Goal: Information Seeking & Learning: Learn about a topic

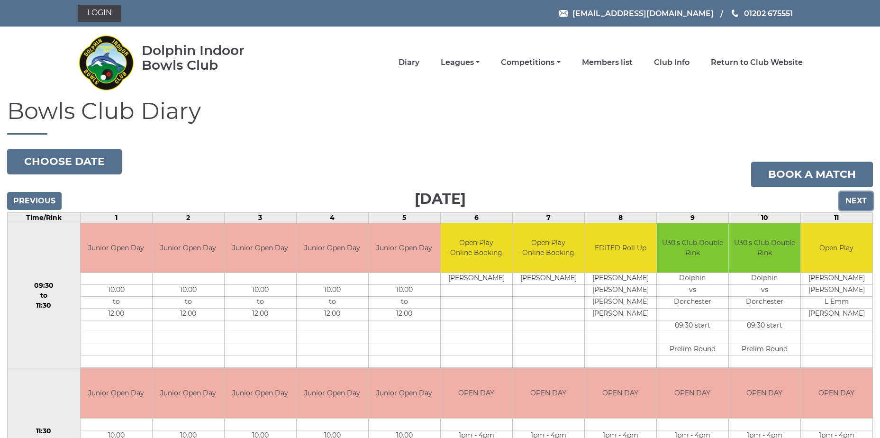
click at [861, 203] on input "Next" at bounding box center [856, 201] width 34 height 18
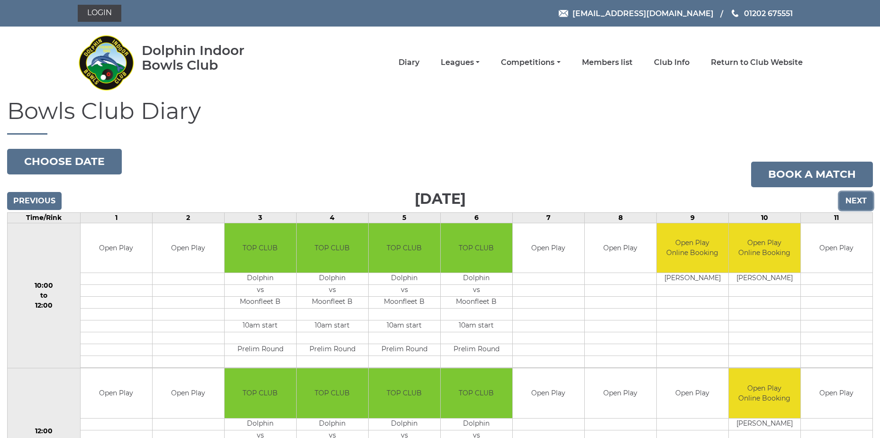
click at [861, 203] on input "Next" at bounding box center [856, 201] width 34 height 18
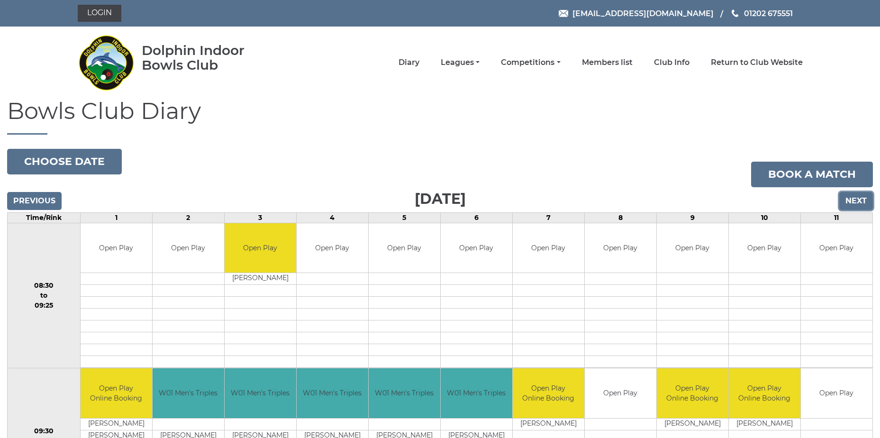
click at [861, 203] on input "Next" at bounding box center [856, 201] width 34 height 18
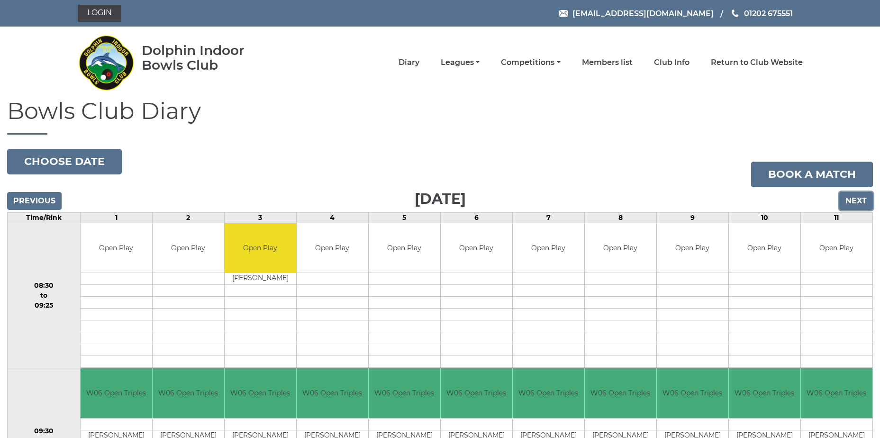
click at [851, 198] on input "Next" at bounding box center [856, 201] width 34 height 18
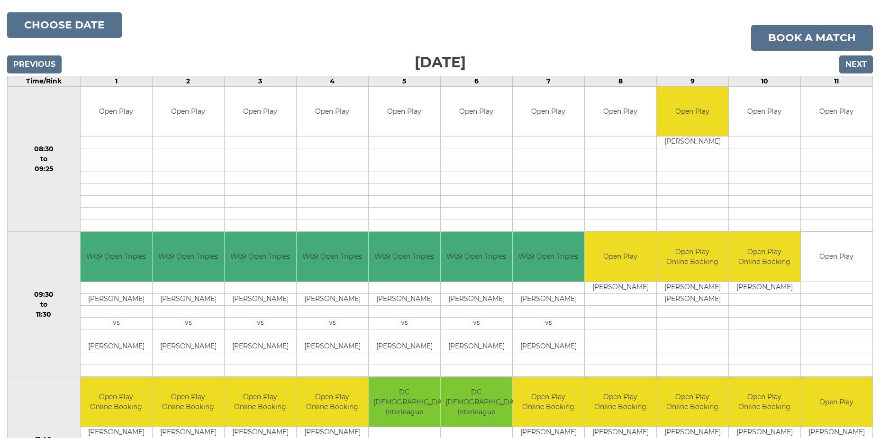
scroll to position [118, 0]
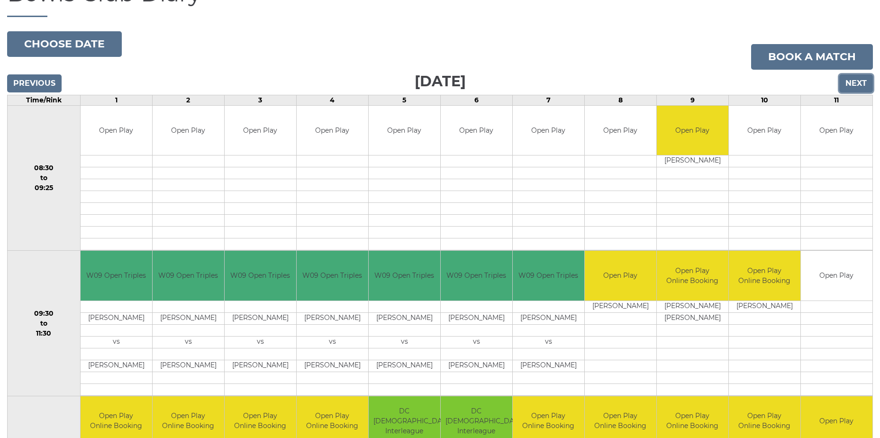
click at [858, 81] on input "Next" at bounding box center [856, 83] width 34 height 18
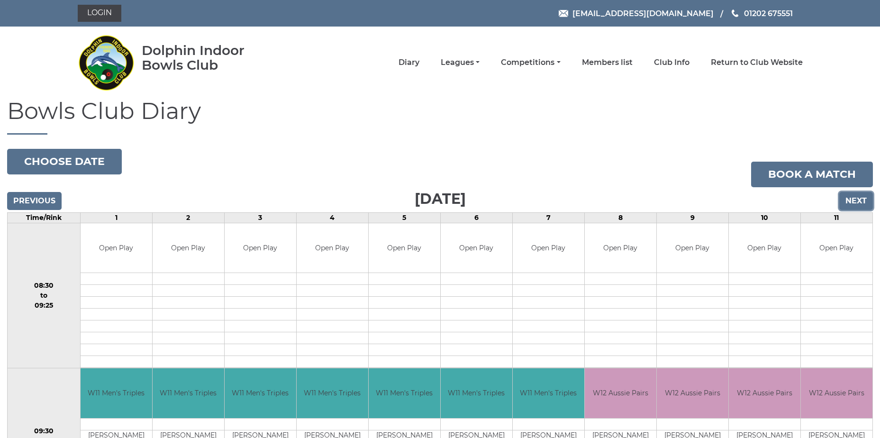
click at [853, 195] on input "Next" at bounding box center [856, 201] width 34 height 18
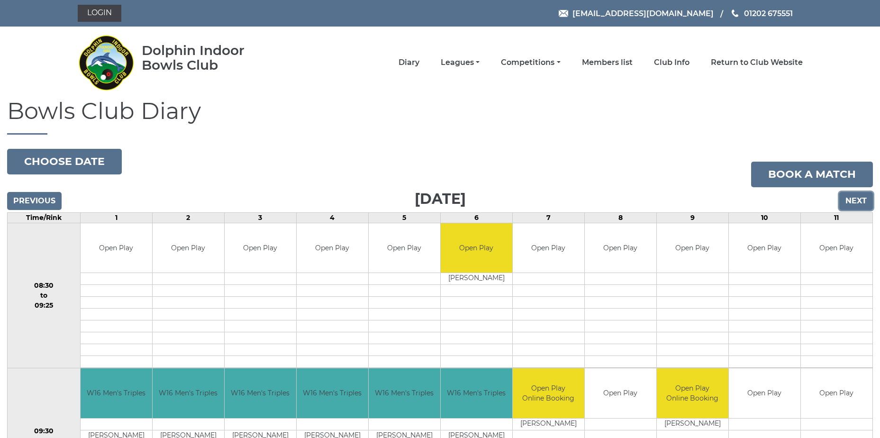
click at [856, 208] on input "Next" at bounding box center [856, 201] width 34 height 18
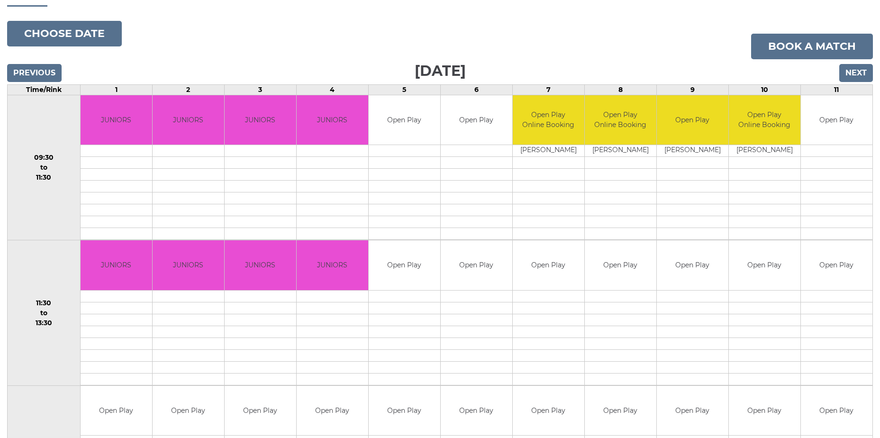
scroll to position [111, 0]
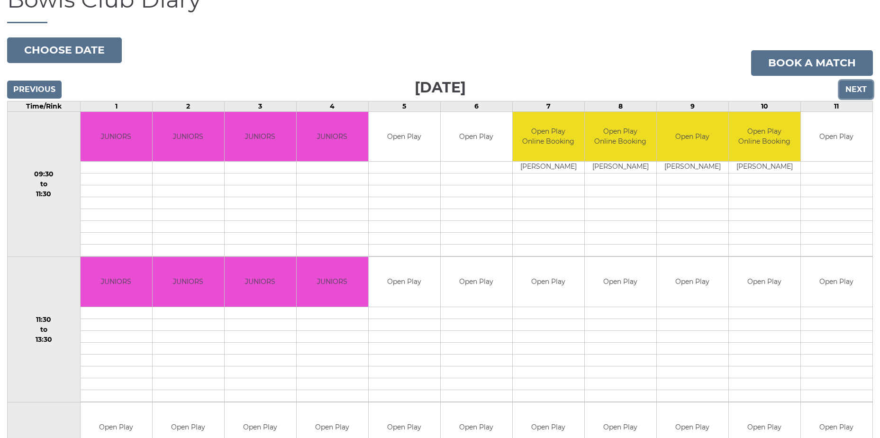
click at [853, 92] on input "Next" at bounding box center [856, 90] width 34 height 18
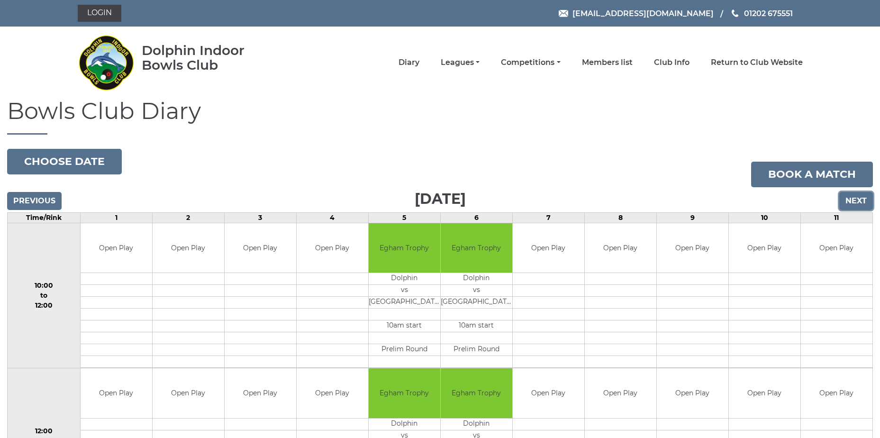
click at [855, 199] on input "Next" at bounding box center [856, 201] width 34 height 18
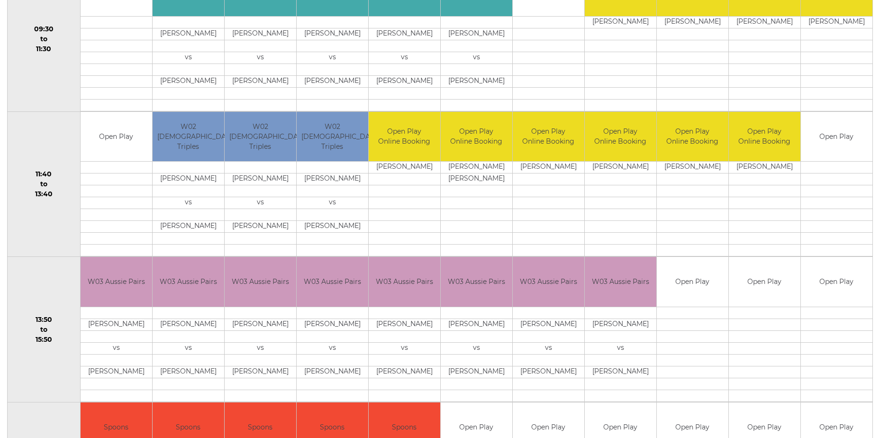
scroll to position [23, 0]
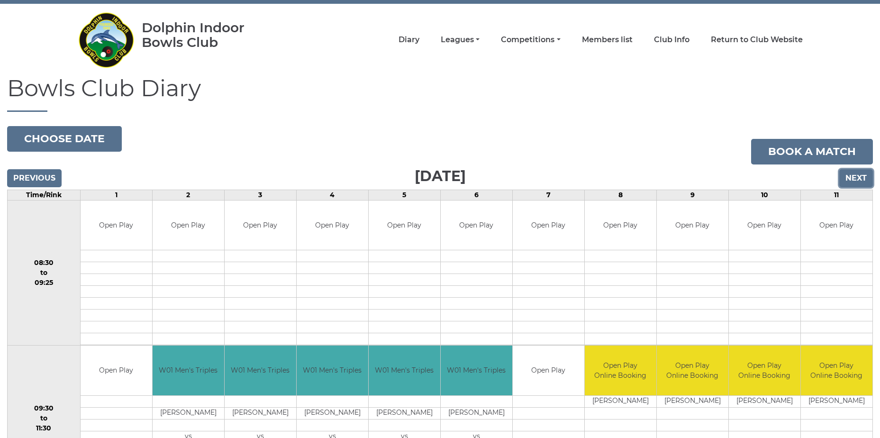
click at [855, 183] on input "Next" at bounding box center [856, 178] width 34 height 18
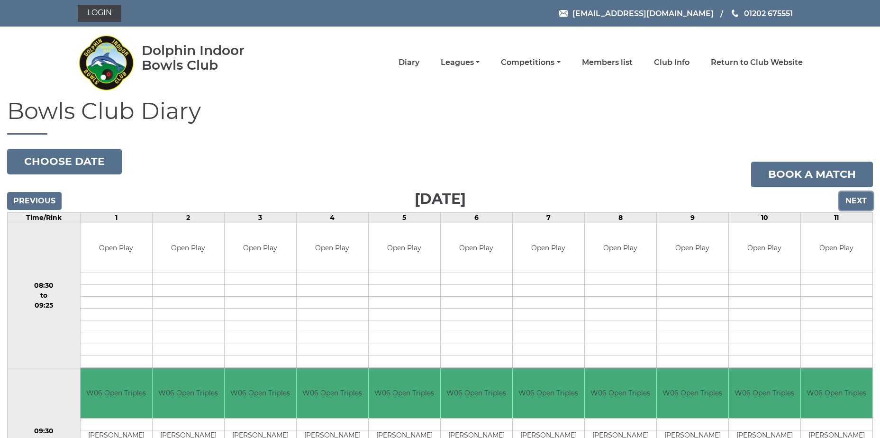
click at [862, 200] on input "Next" at bounding box center [856, 201] width 34 height 18
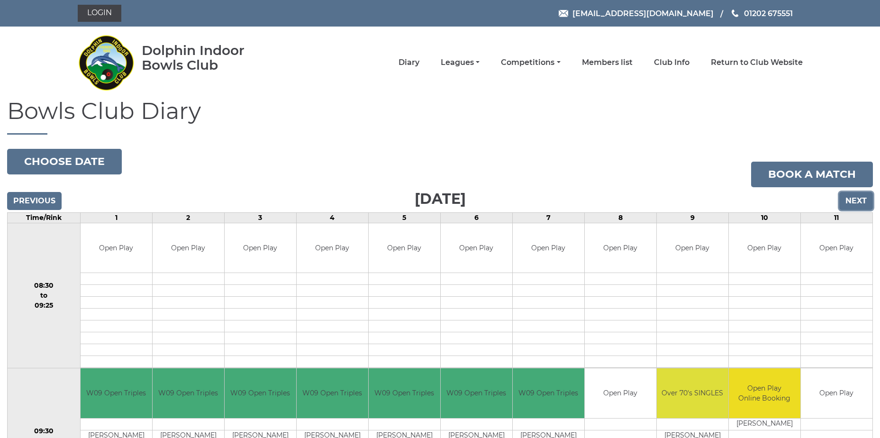
click at [860, 204] on input "Next" at bounding box center [856, 201] width 34 height 18
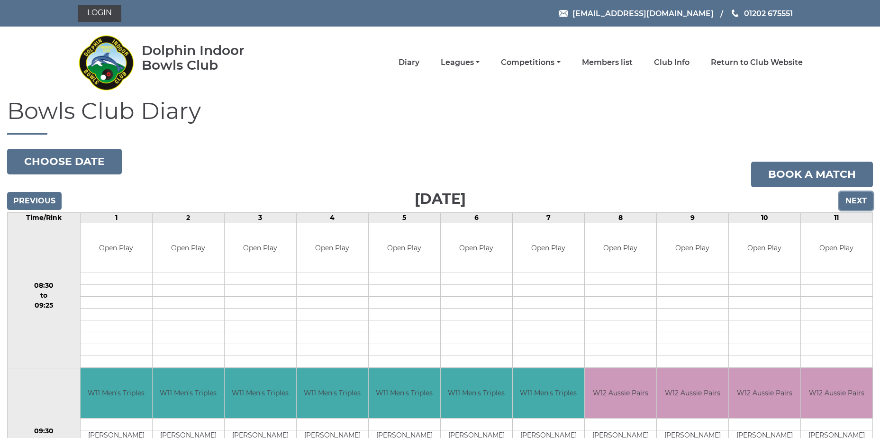
click at [860, 206] on input "Next" at bounding box center [856, 201] width 34 height 18
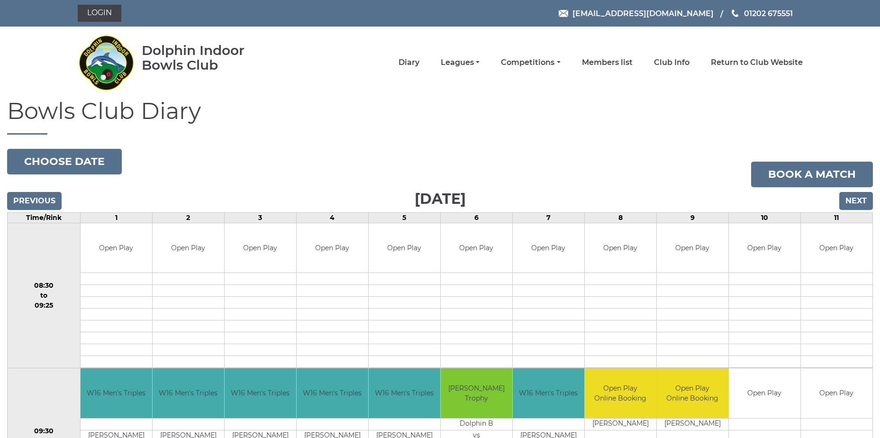
click at [861, 213] on td "11" at bounding box center [836, 217] width 72 height 10
click at [861, 206] on input "Next" at bounding box center [856, 201] width 34 height 18
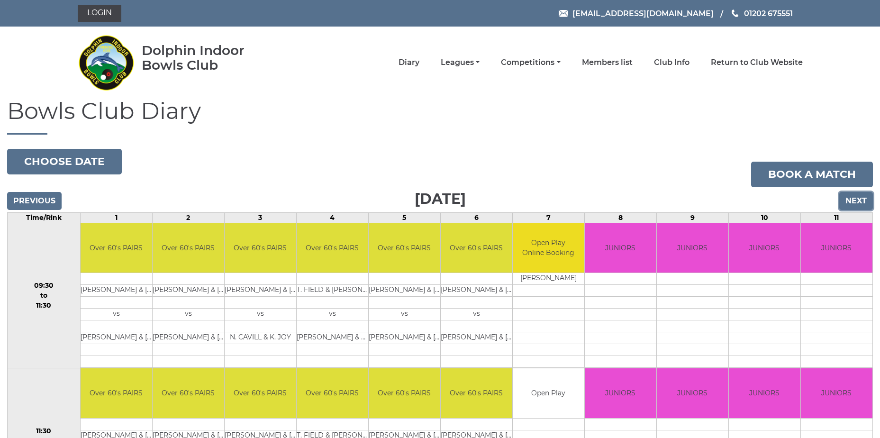
click at [850, 203] on input "Next" at bounding box center [856, 201] width 34 height 18
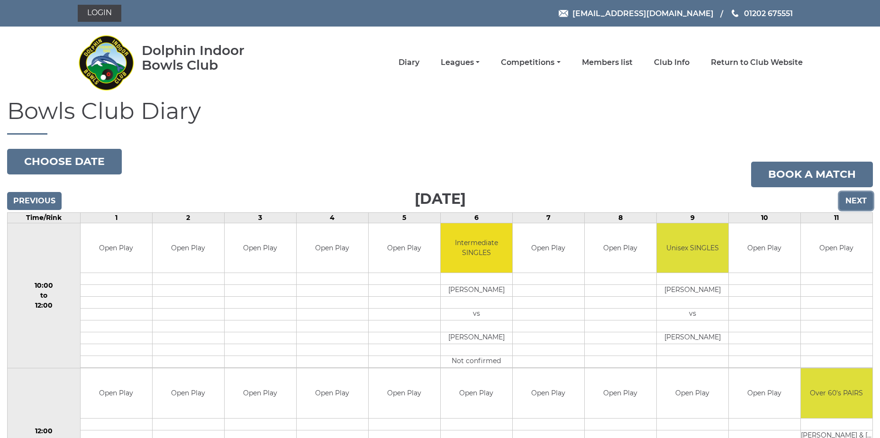
click at [865, 201] on input "Next" at bounding box center [856, 201] width 34 height 18
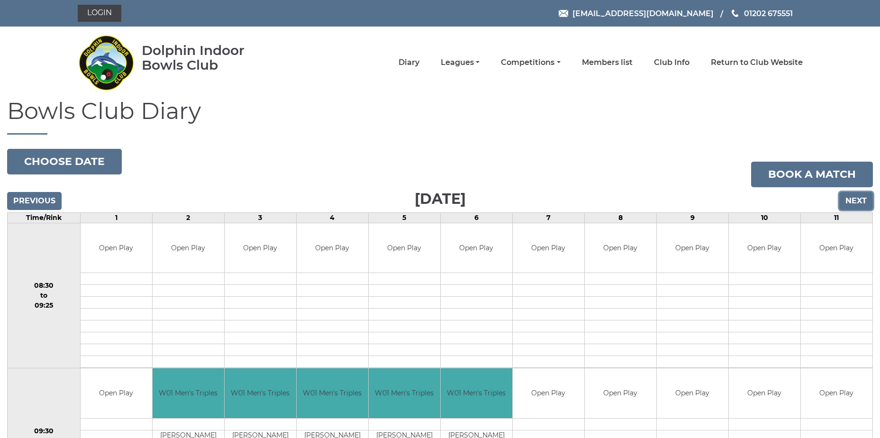
click at [849, 201] on input "Next" at bounding box center [856, 201] width 34 height 18
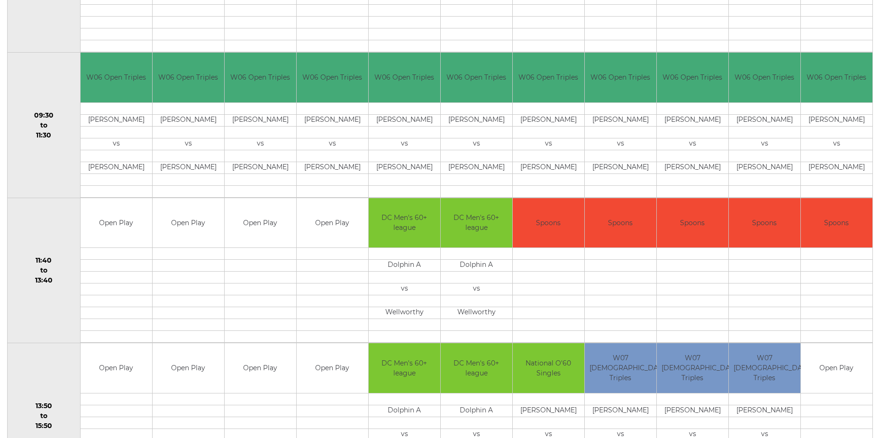
scroll to position [118, 0]
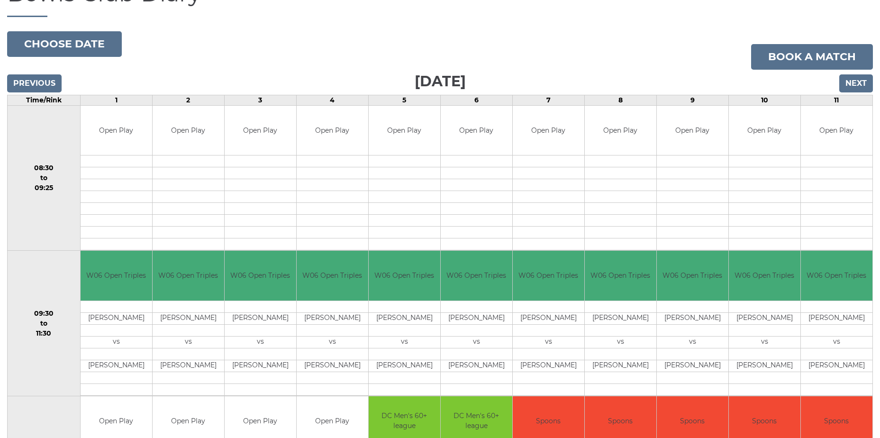
click at [864, 85] on input "Next" at bounding box center [856, 83] width 34 height 18
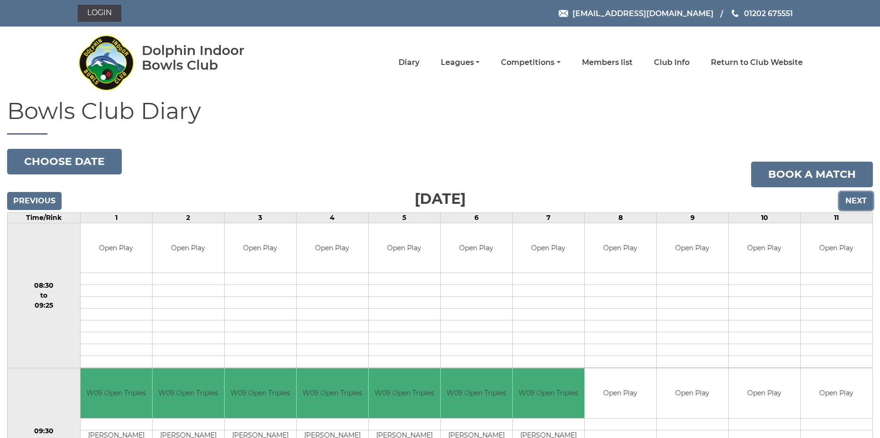
click at [859, 202] on input "Next" at bounding box center [856, 201] width 34 height 18
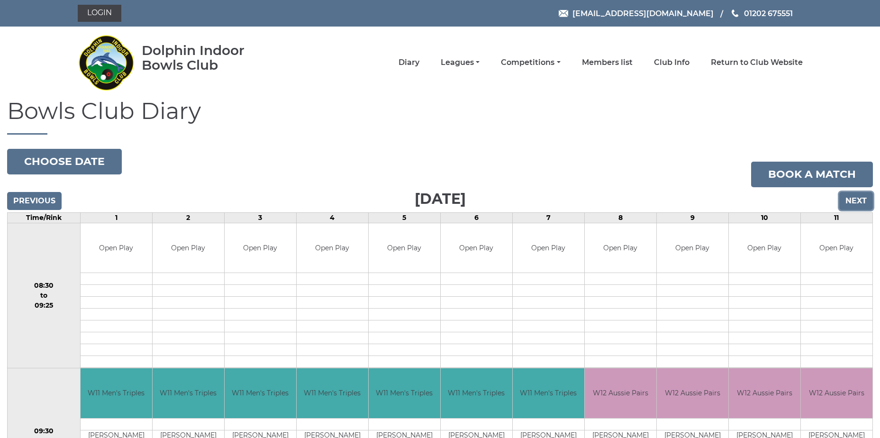
click at [859, 202] on input "Next" at bounding box center [856, 201] width 34 height 18
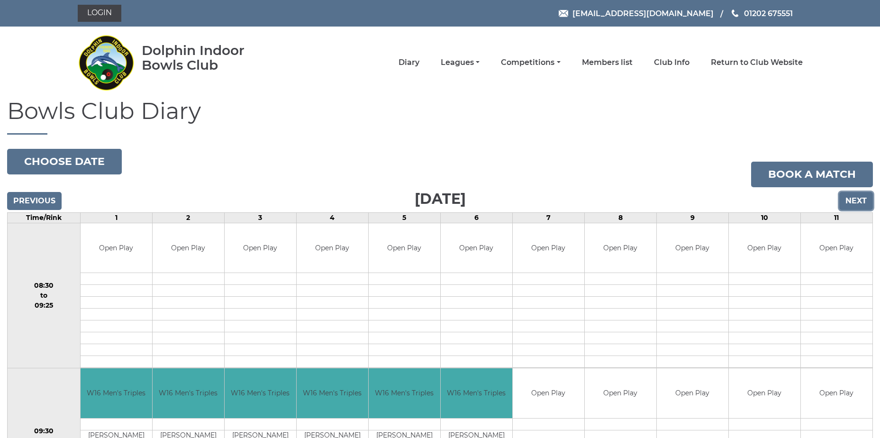
click at [859, 202] on input "Next" at bounding box center [856, 201] width 34 height 18
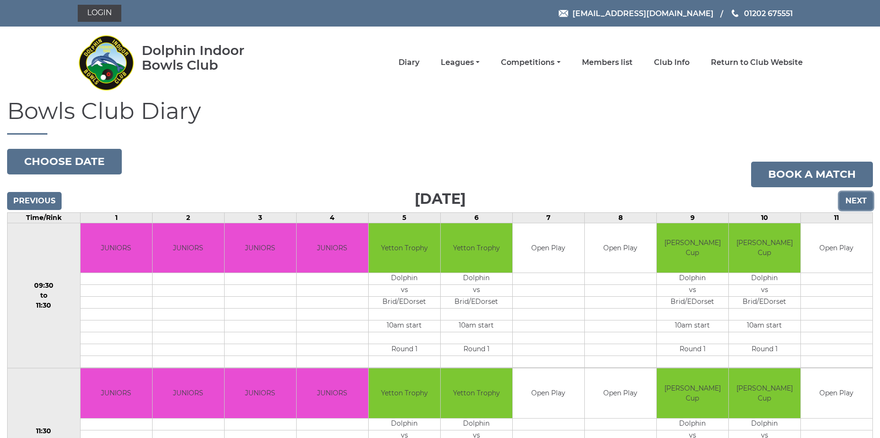
click at [859, 202] on input "Next" at bounding box center [856, 201] width 34 height 18
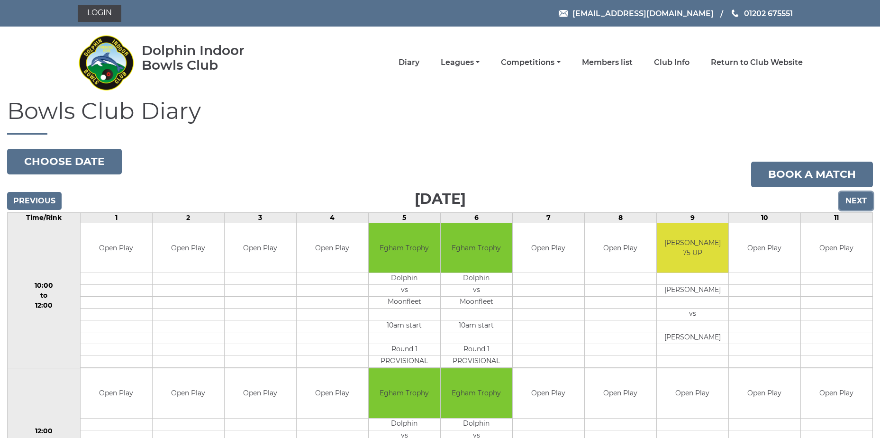
click at [859, 202] on input "Next" at bounding box center [856, 201] width 34 height 18
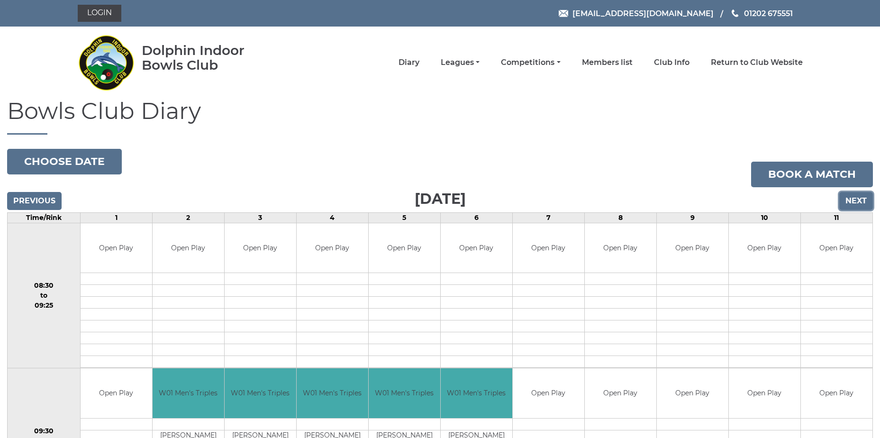
click at [862, 199] on input "Next" at bounding box center [856, 201] width 34 height 18
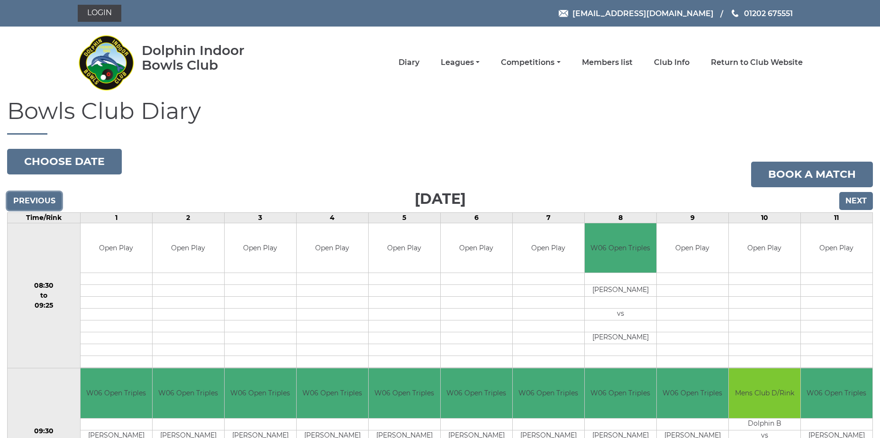
click at [33, 204] on input "Previous" at bounding box center [34, 201] width 54 height 18
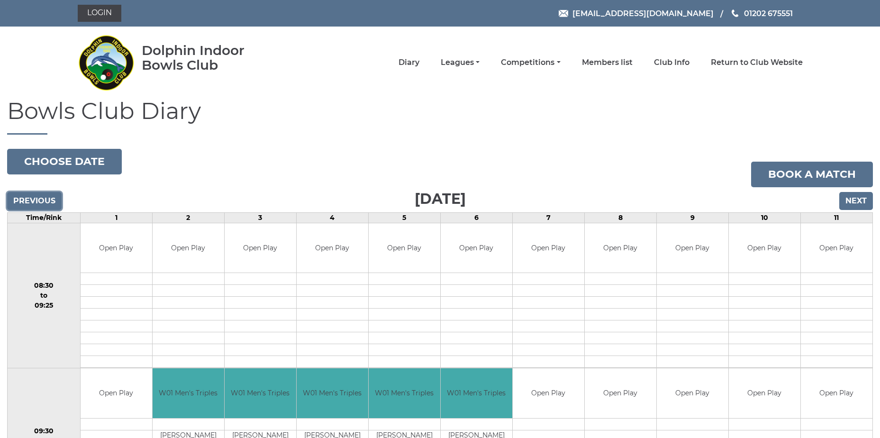
click at [33, 204] on input "Previous" at bounding box center [34, 201] width 54 height 18
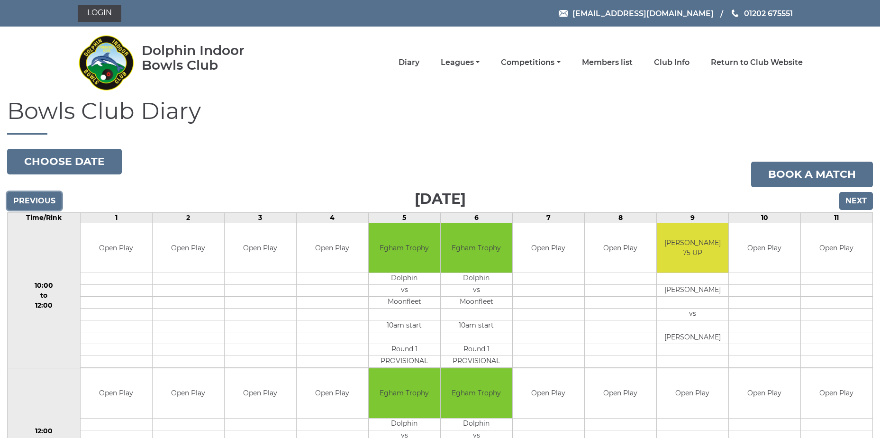
click at [33, 204] on input "Previous" at bounding box center [34, 201] width 54 height 18
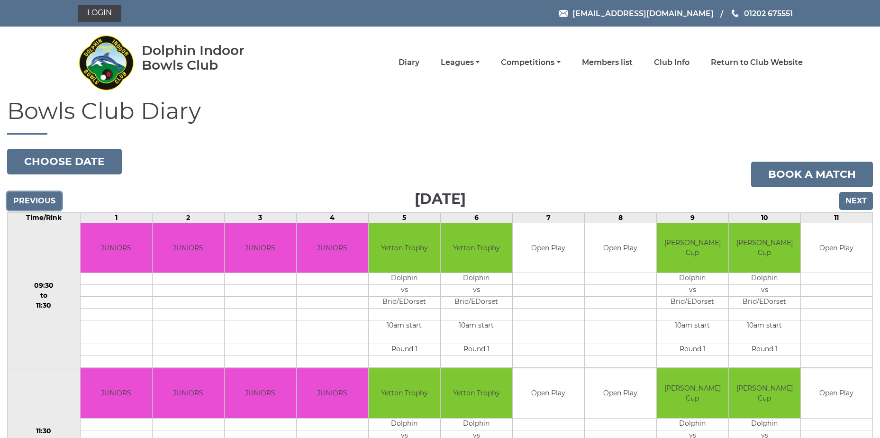
click at [33, 204] on input "Previous" at bounding box center [34, 201] width 54 height 18
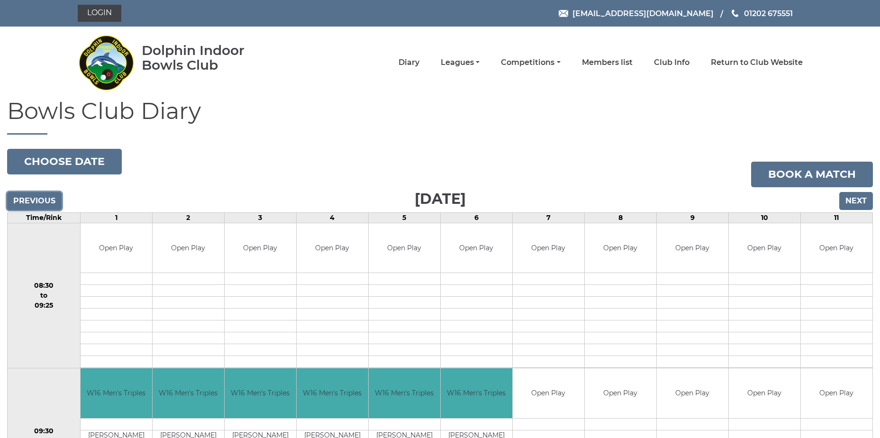
click at [33, 204] on input "Previous" at bounding box center [34, 201] width 54 height 18
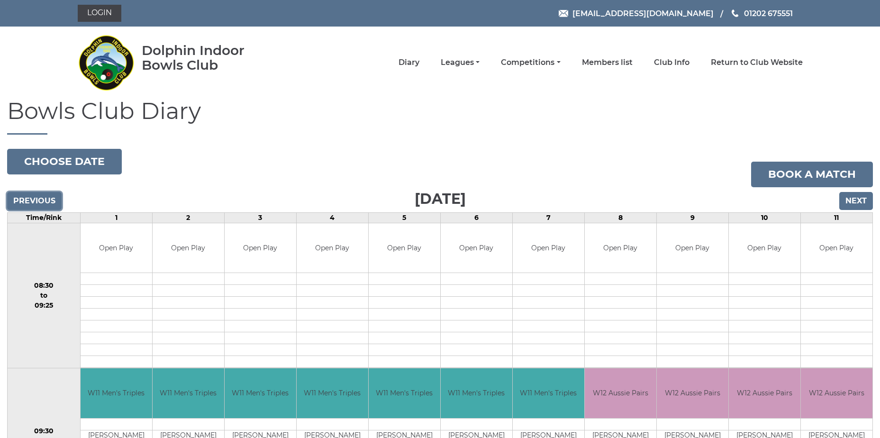
click at [33, 204] on input "Previous" at bounding box center [34, 201] width 54 height 18
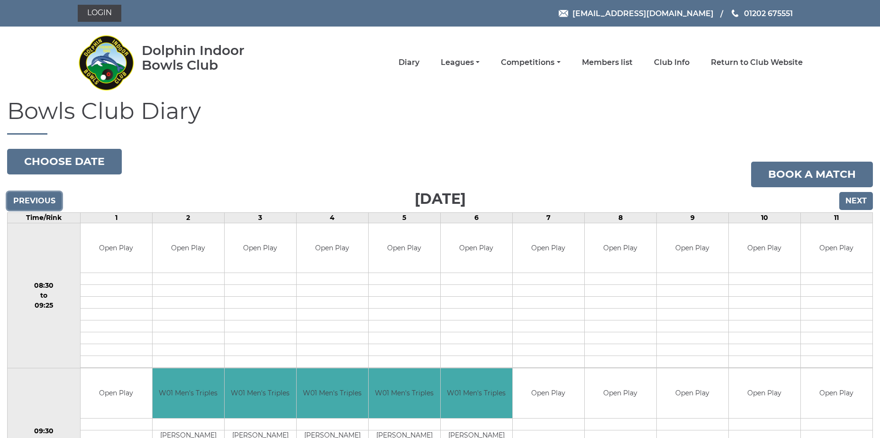
click at [33, 204] on input "Previous" at bounding box center [34, 201] width 54 height 18
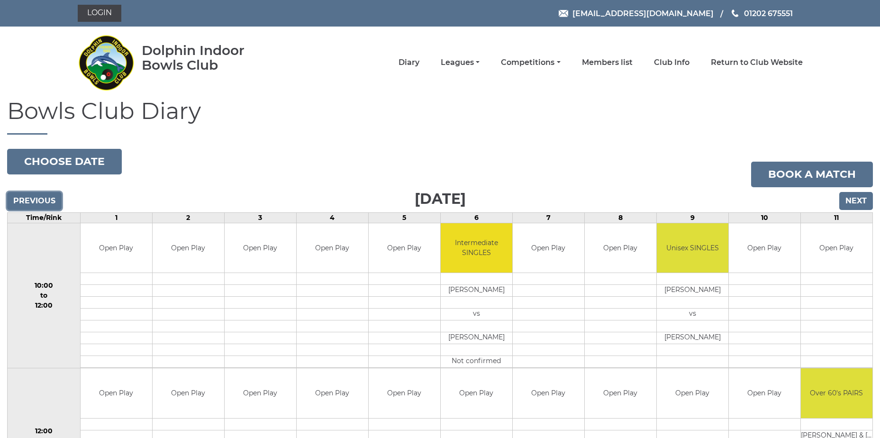
click at [33, 204] on input "Previous" at bounding box center [34, 201] width 54 height 18
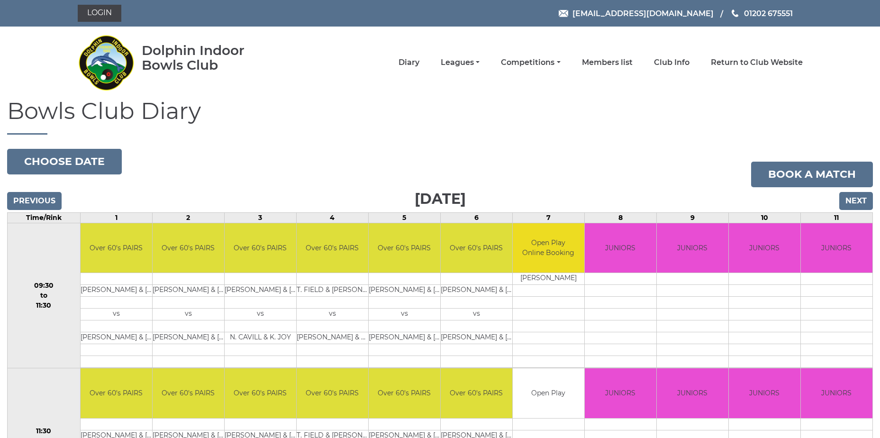
click at [33, 204] on input "Previous" at bounding box center [34, 201] width 54 height 18
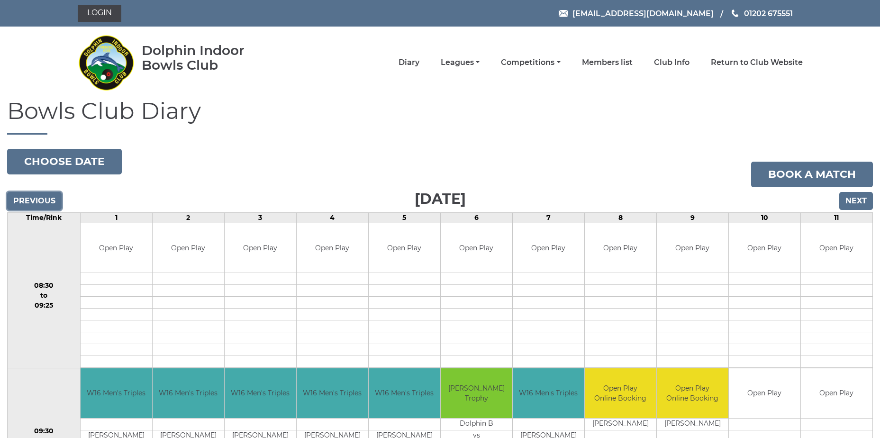
click at [33, 204] on input "Previous" at bounding box center [34, 201] width 54 height 18
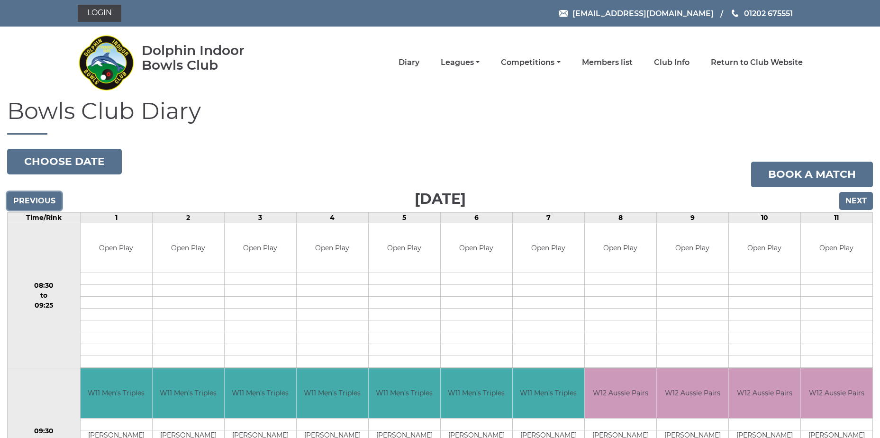
click at [33, 204] on input "Previous" at bounding box center [34, 201] width 54 height 18
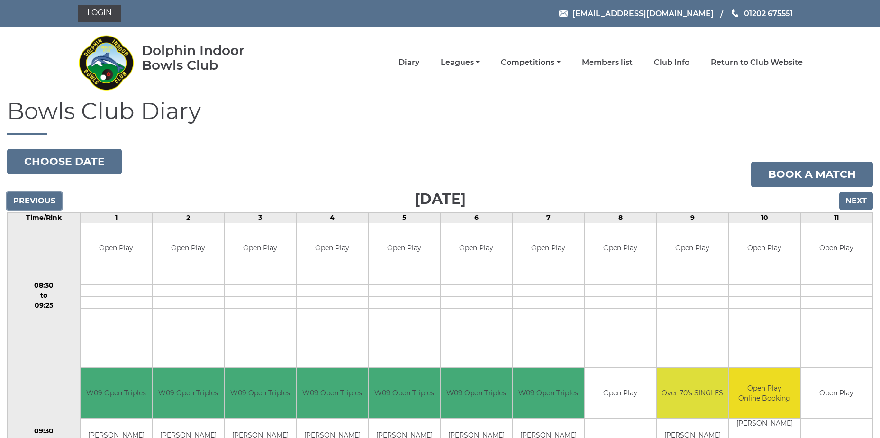
click at [33, 204] on input "Previous" at bounding box center [34, 201] width 54 height 18
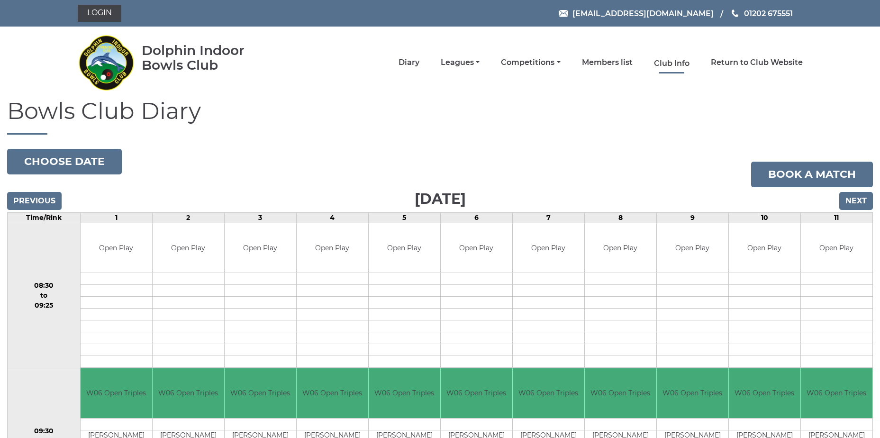
click at [665, 62] on link "Club Info" at bounding box center [672, 63] width 36 height 10
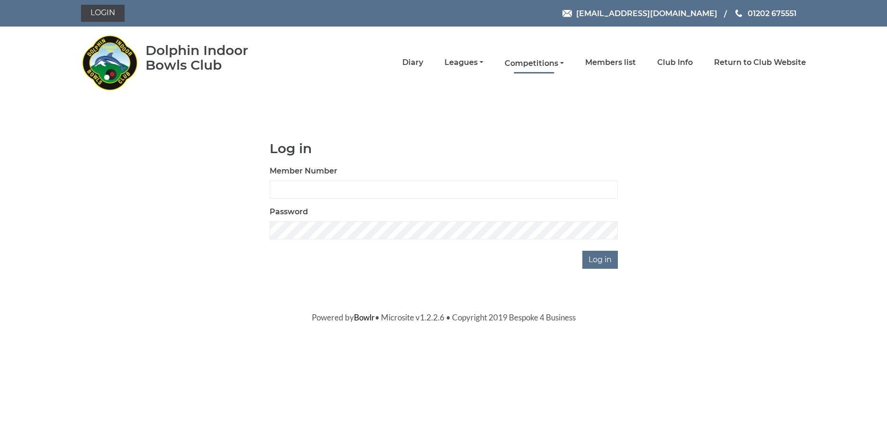
click at [527, 63] on link "Competitions" at bounding box center [534, 63] width 59 height 10
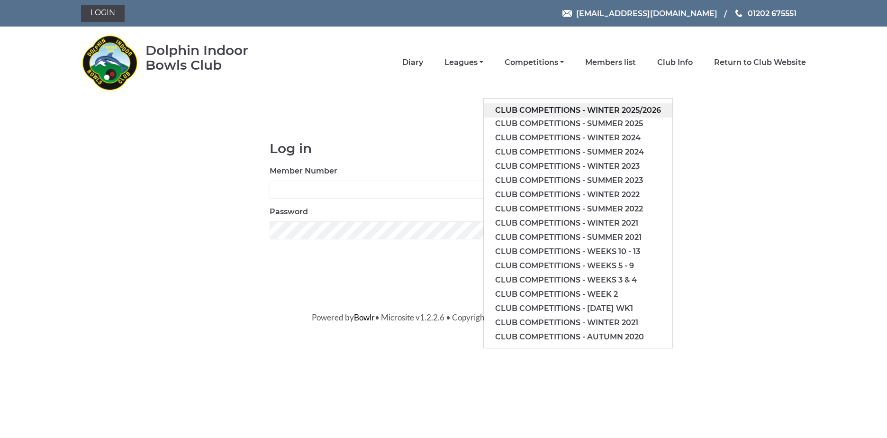
click at [544, 108] on link "Club competitions - Winter 2025/2026" at bounding box center [578, 110] width 189 height 14
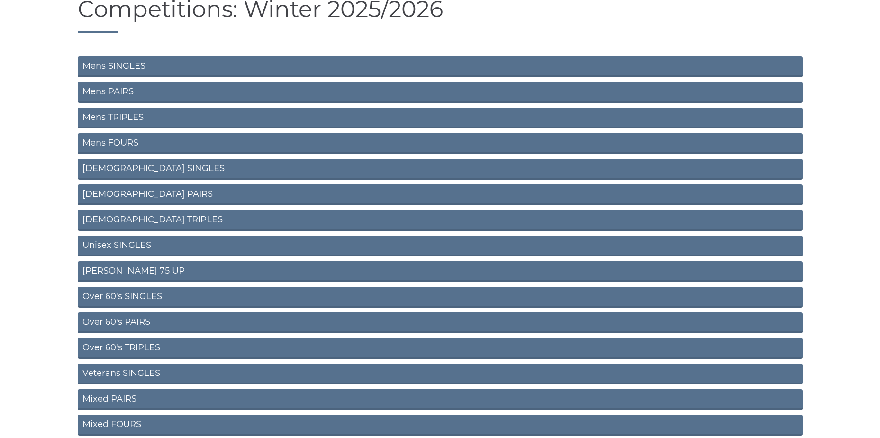
scroll to position [38, 0]
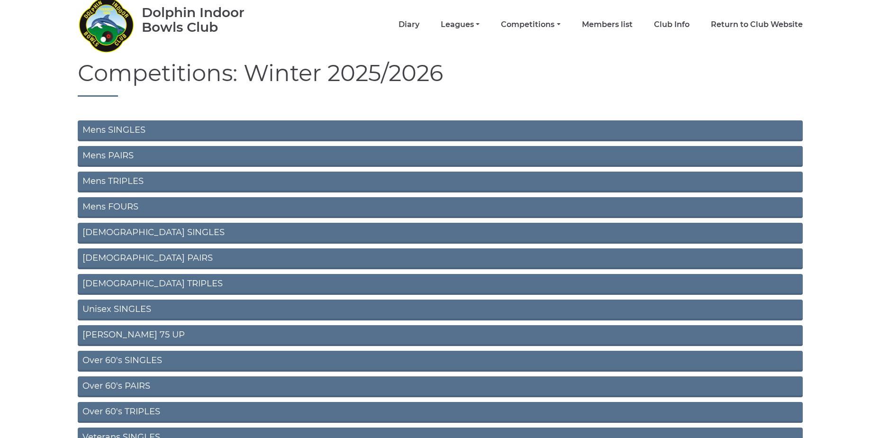
click at [116, 124] on link "Mens SINGLES" at bounding box center [440, 130] width 725 height 21
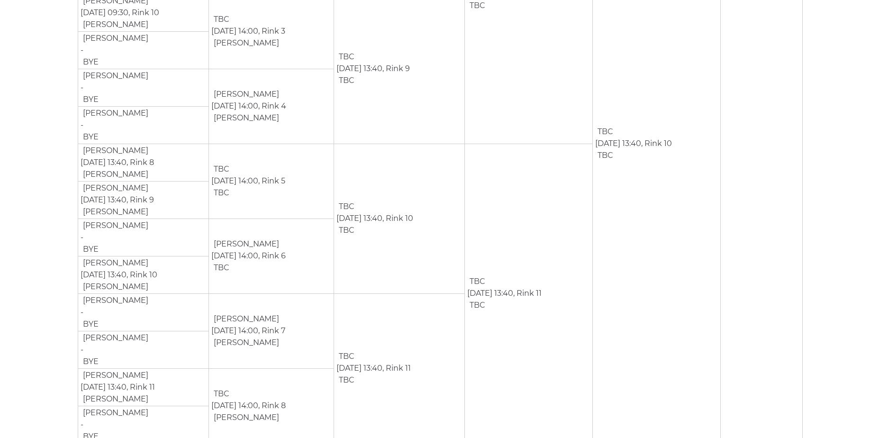
scroll to position [992, 0]
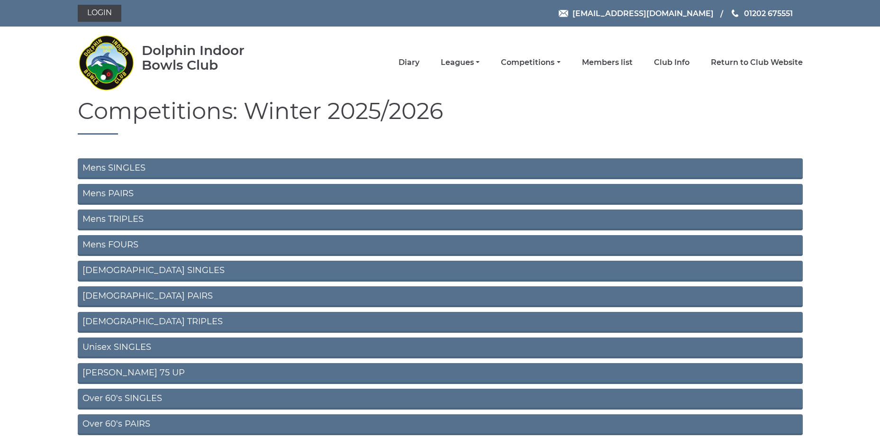
scroll to position [38, 0]
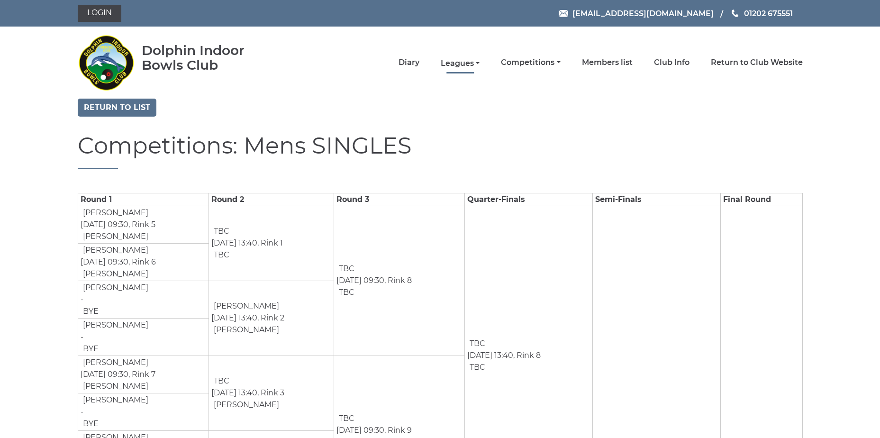
click at [469, 58] on link "Leagues" at bounding box center [460, 63] width 39 height 10
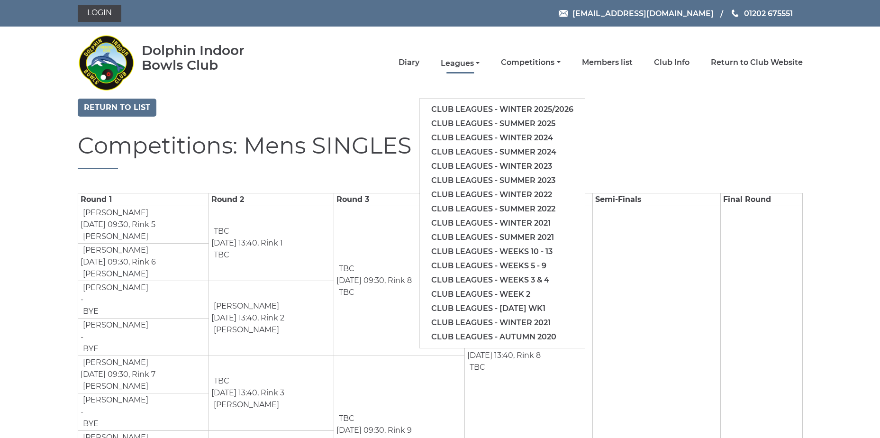
click at [469, 58] on link "Leagues" at bounding box center [460, 63] width 39 height 10
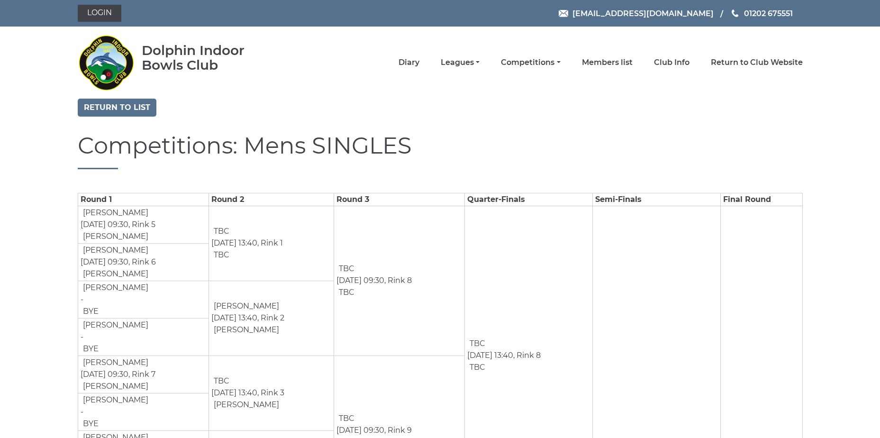
click at [745, 55] on li "Return to Club Website" at bounding box center [745, 63] width 113 height 20
click at [745, 66] on link "Return to Club Website" at bounding box center [757, 63] width 92 height 10
